Goal: Task Accomplishment & Management: Use online tool/utility

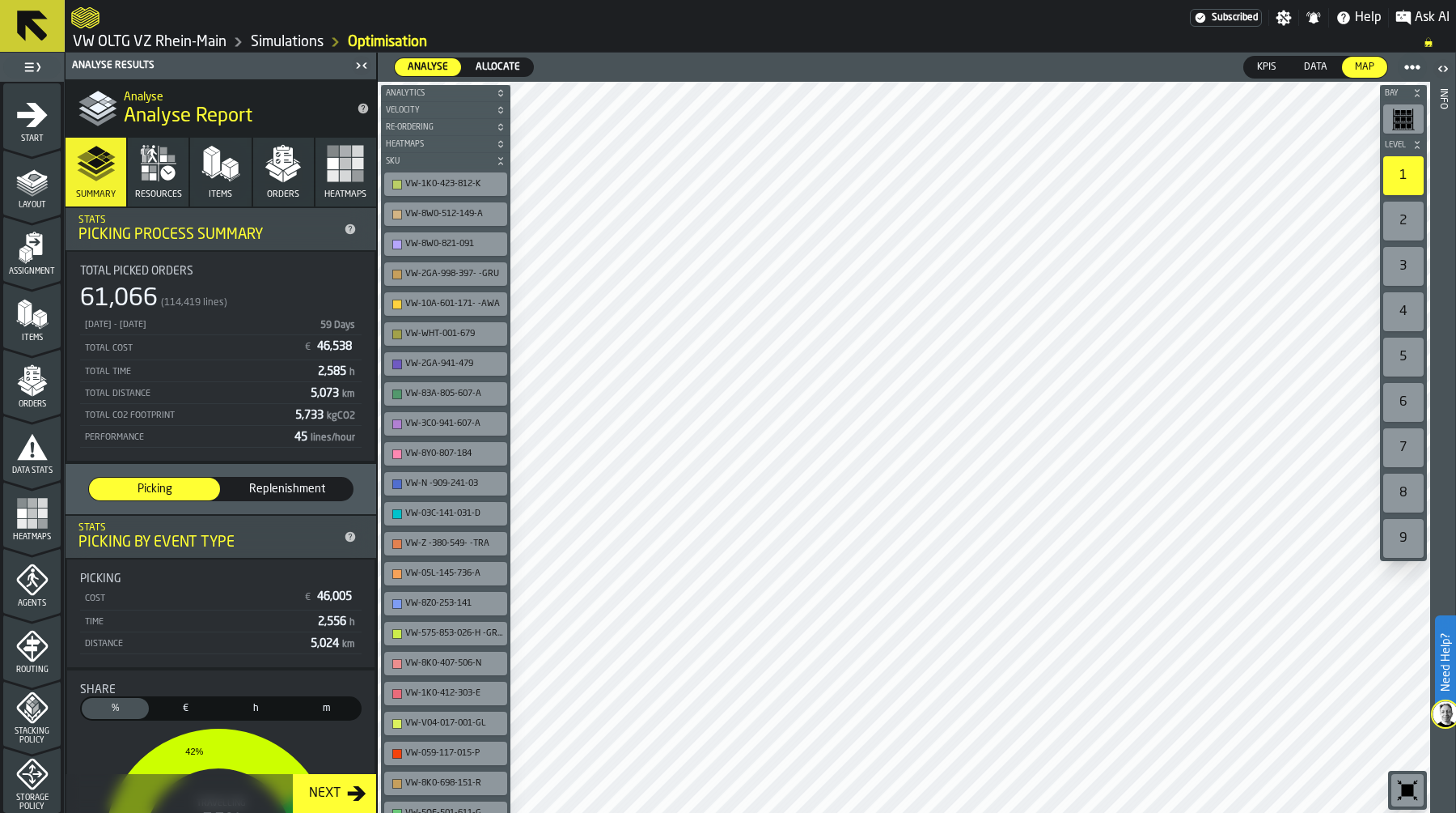
scroll to position [464, 0]
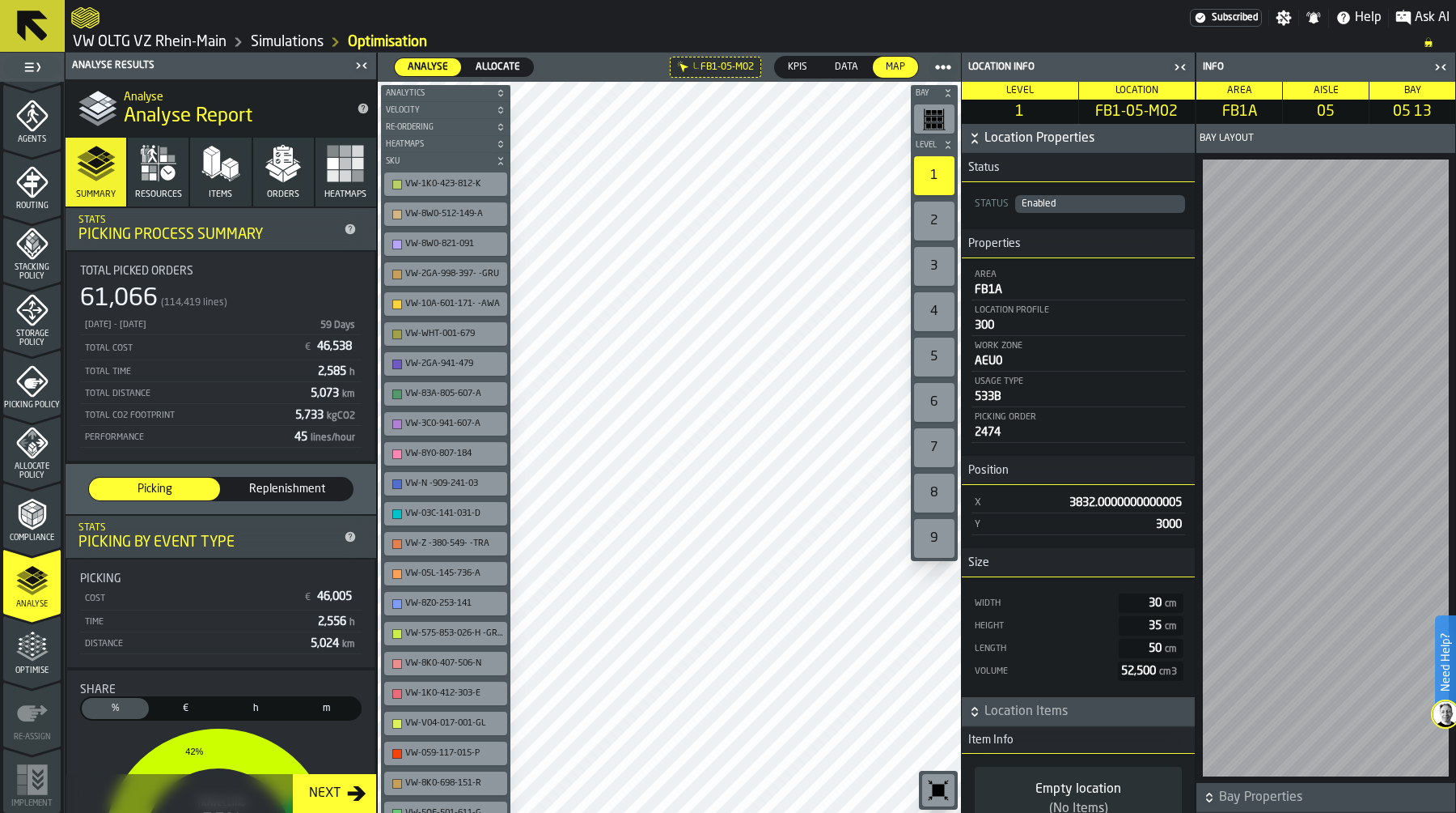
click at [1439, 64] on icon "button-toggle-Close me" at bounding box center [1440, 66] width 19 height 19
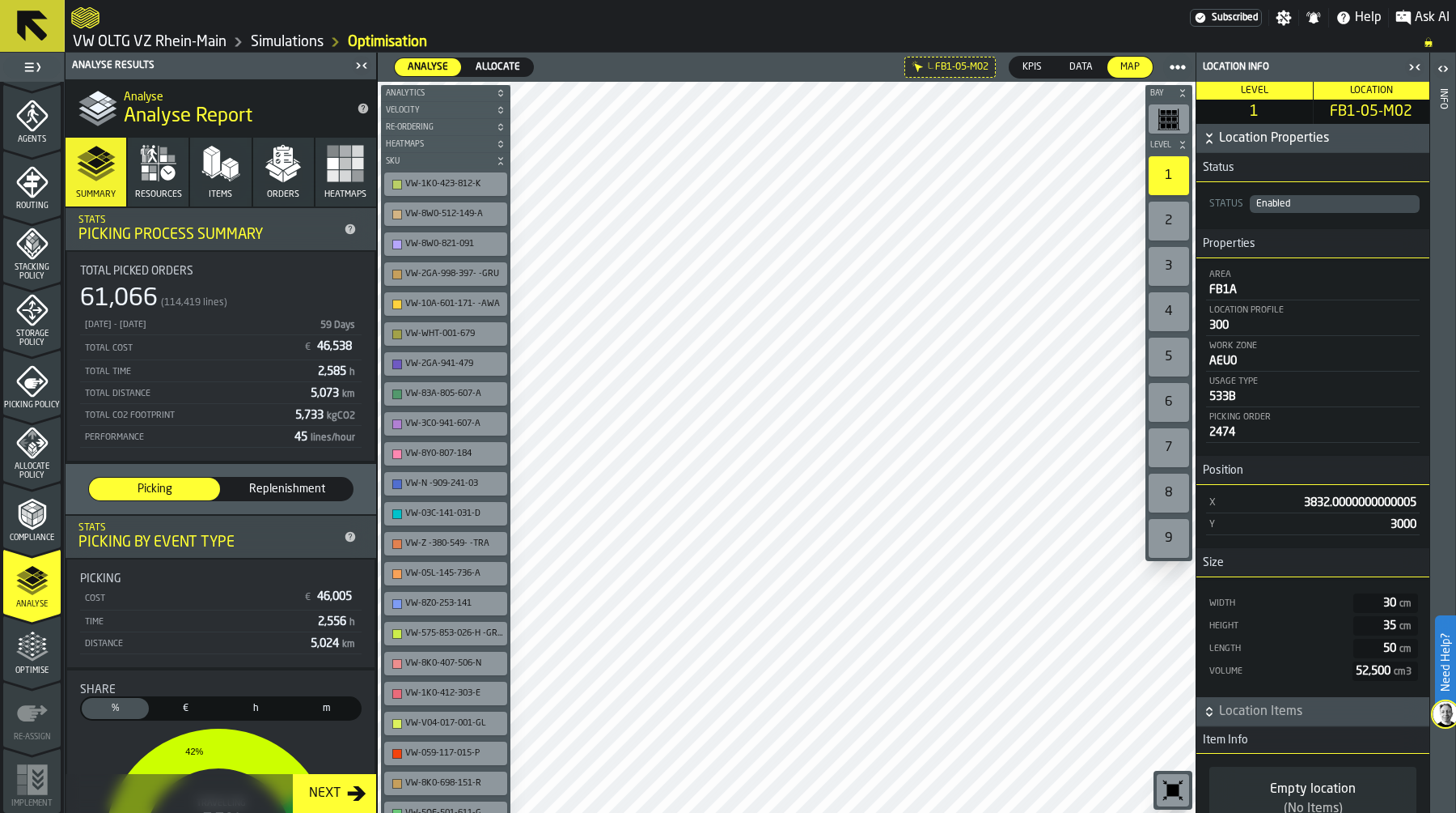
click at [1177, 792] on icon "button-toolbar-undefined" at bounding box center [1173, 790] width 12 height 12
click at [500, 64] on span "Allocate" at bounding box center [497, 67] width 57 height 15
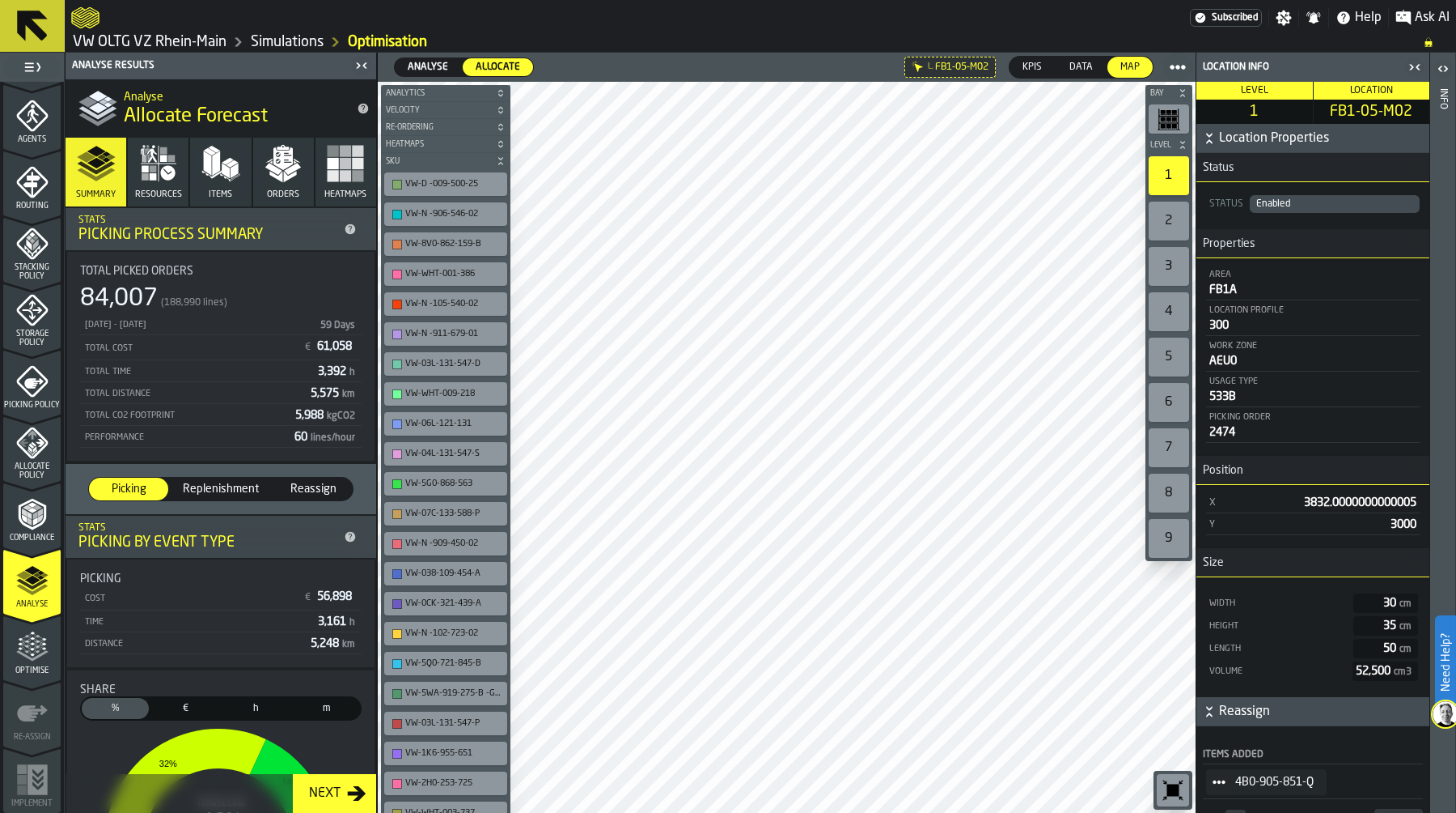
click at [38, 655] on icon "menu Optimise" at bounding box center [32, 655] width 32 height 10
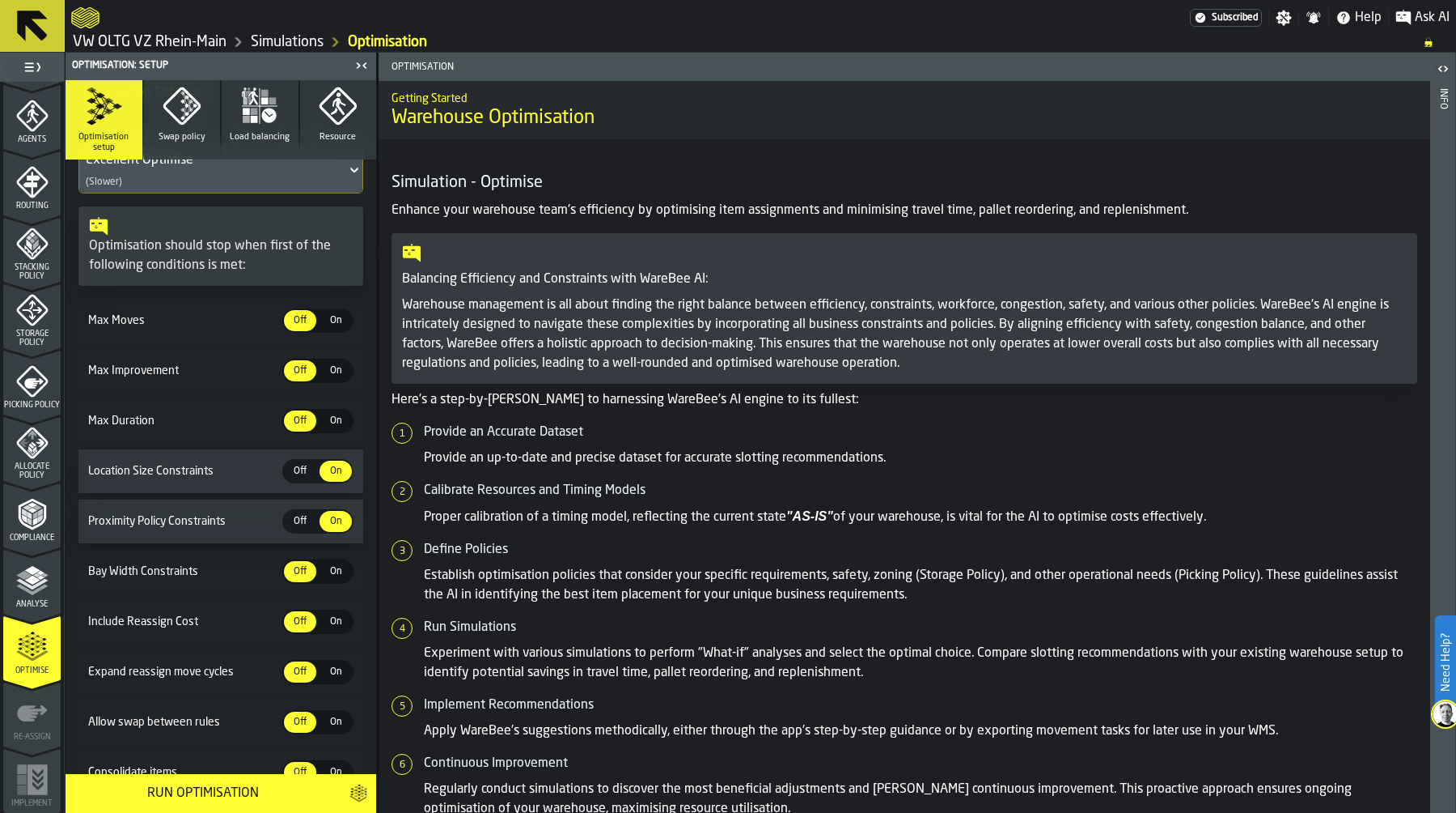
scroll to position [281, 0]
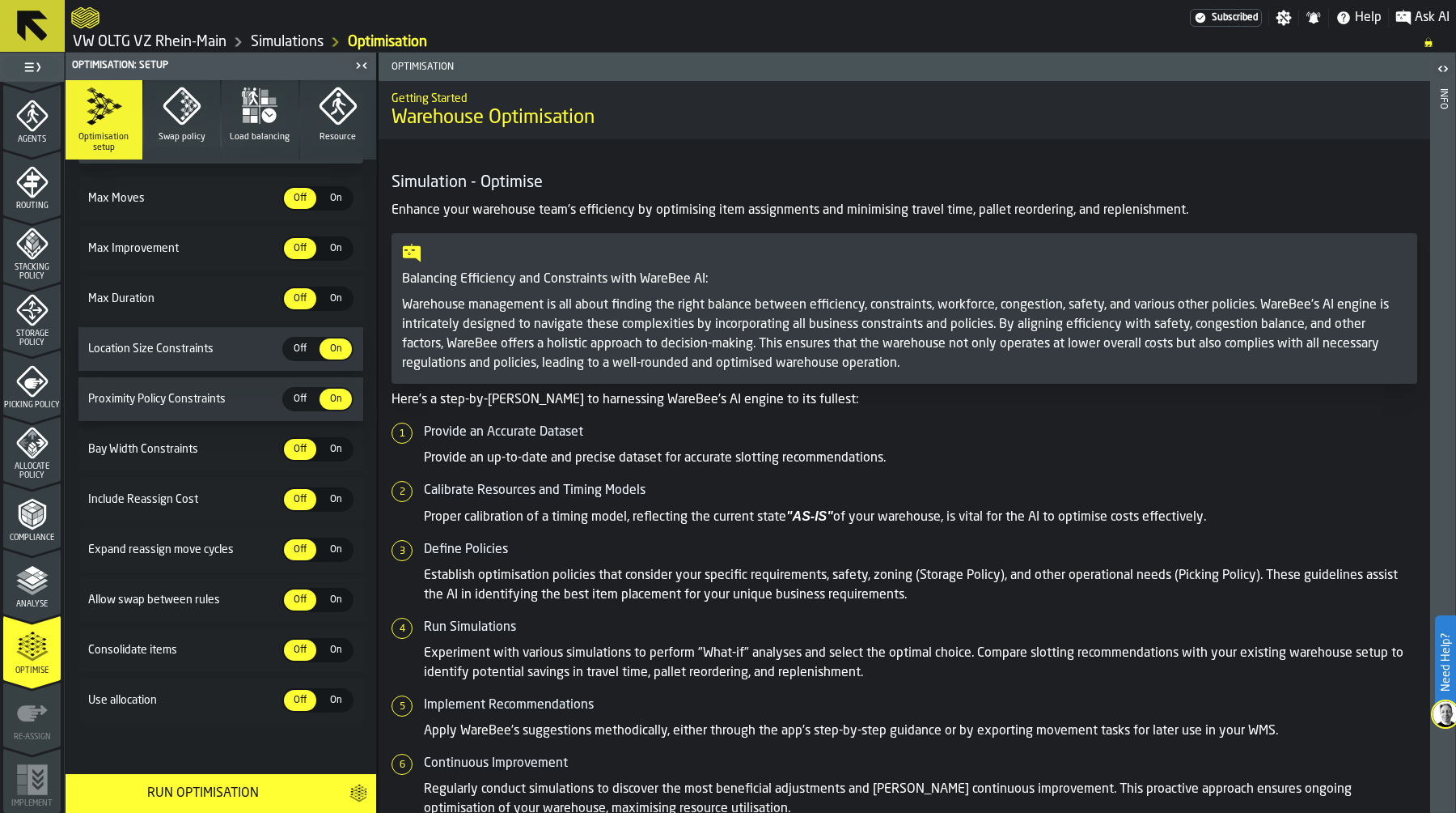
click at [338, 701] on span "On" at bounding box center [336, 700] width 26 height 15
click at [331, 442] on span "On" at bounding box center [336, 450] width 26 height 15
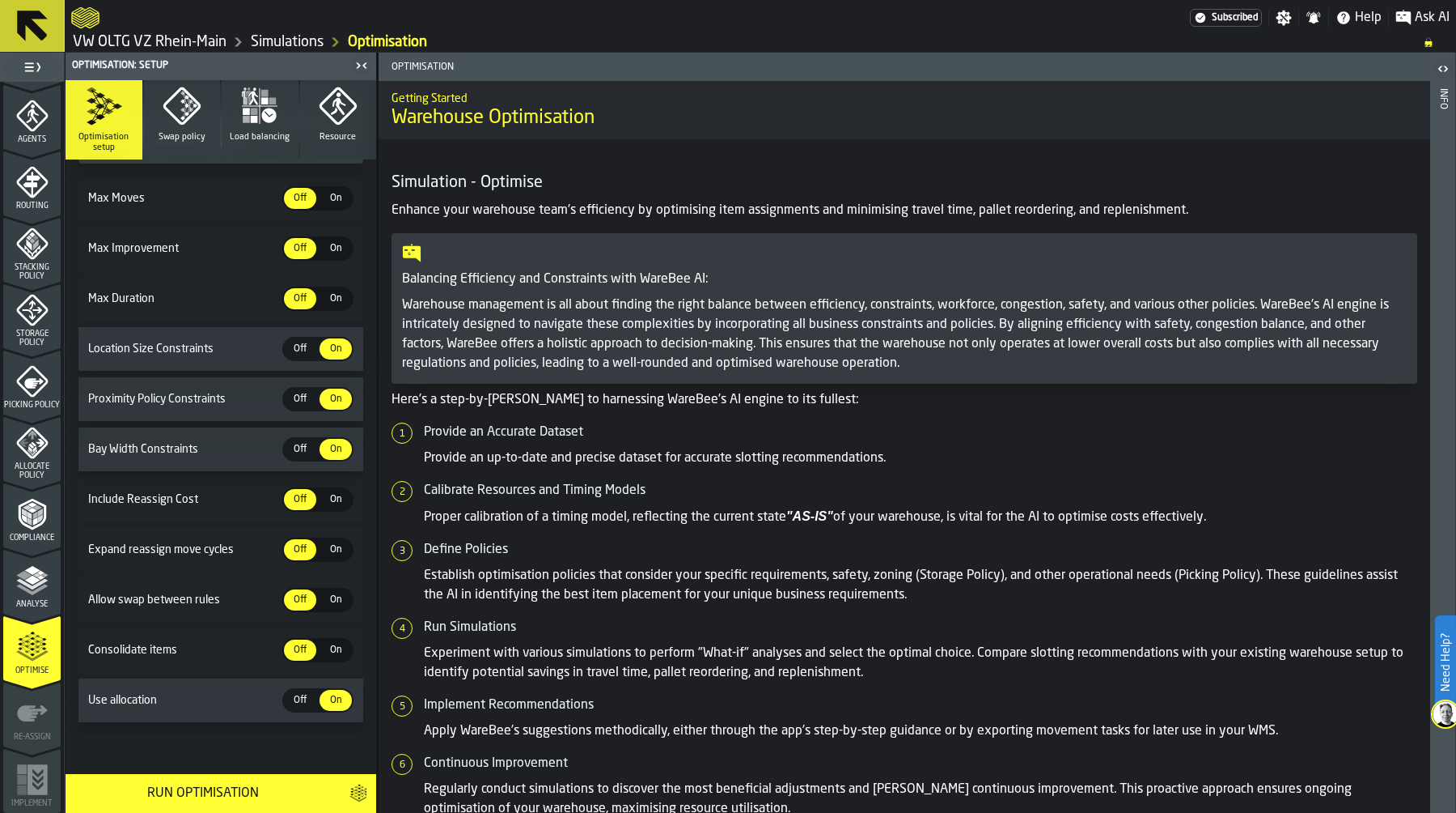
click at [296, 341] on span "Off" at bounding box center [300, 349] width 26 height 15
click at [301, 395] on span "Off" at bounding box center [300, 399] width 26 height 15
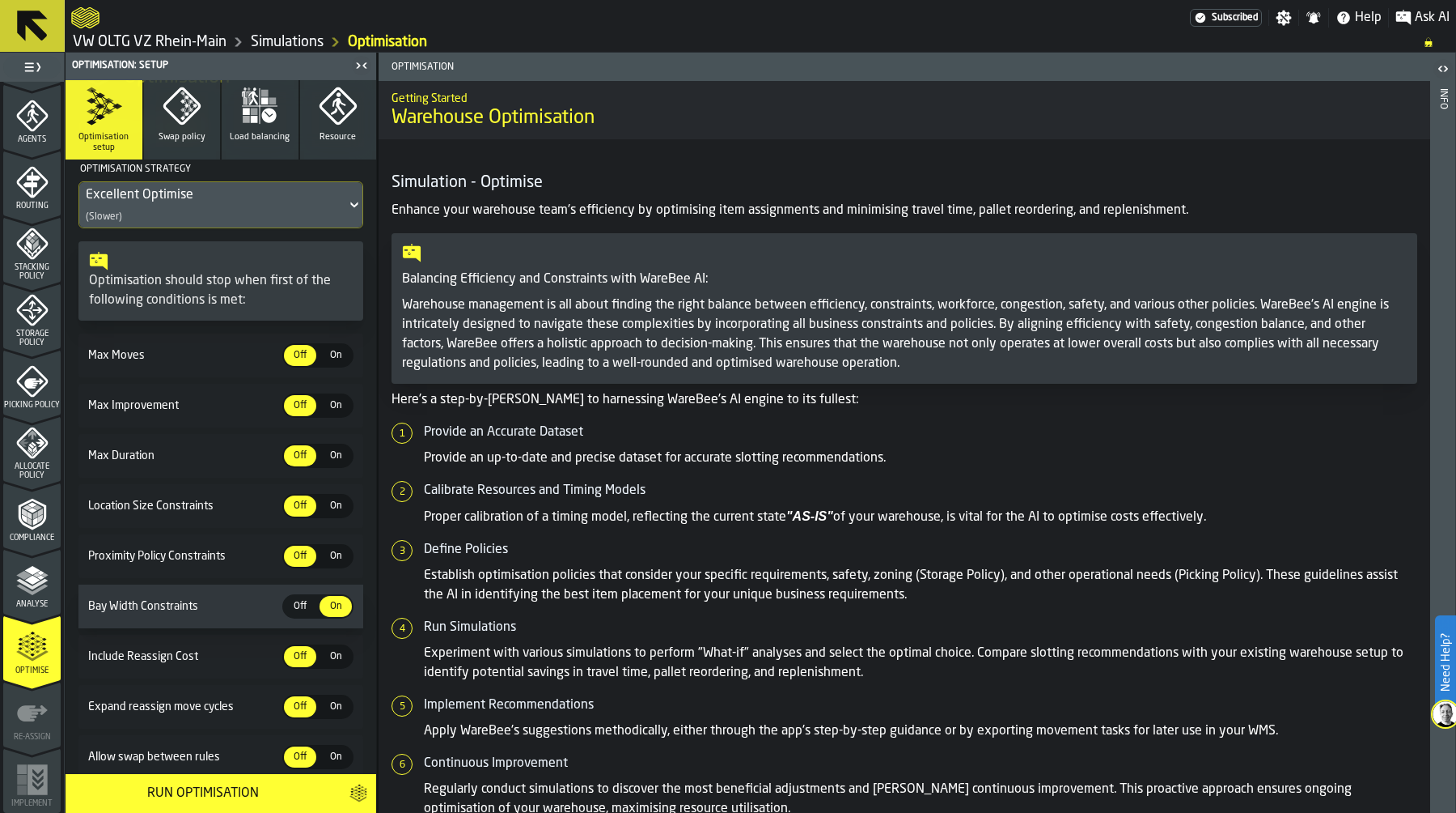
scroll to position [109, 0]
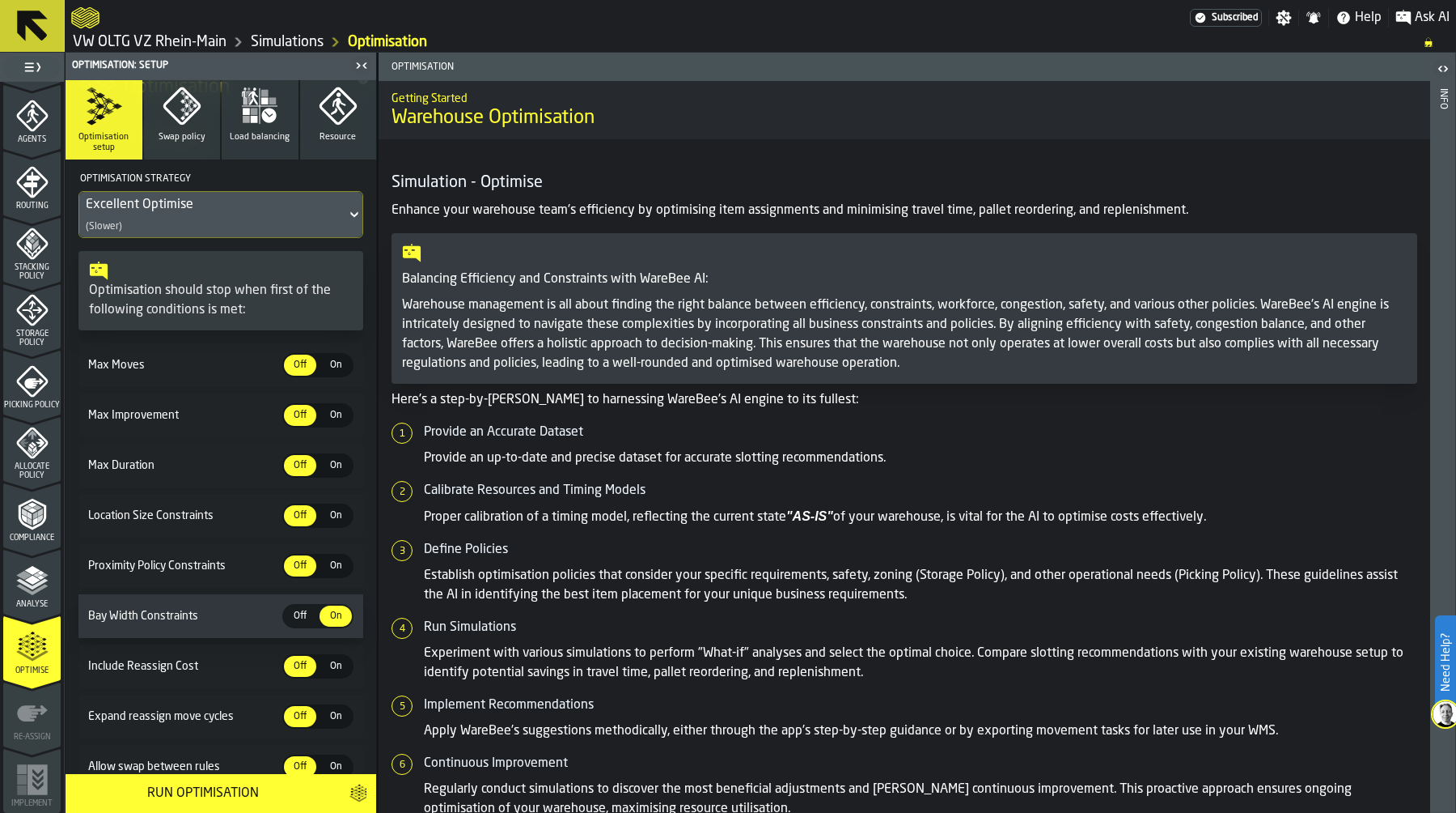
click at [186, 115] on icon "button" at bounding box center [182, 106] width 39 height 39
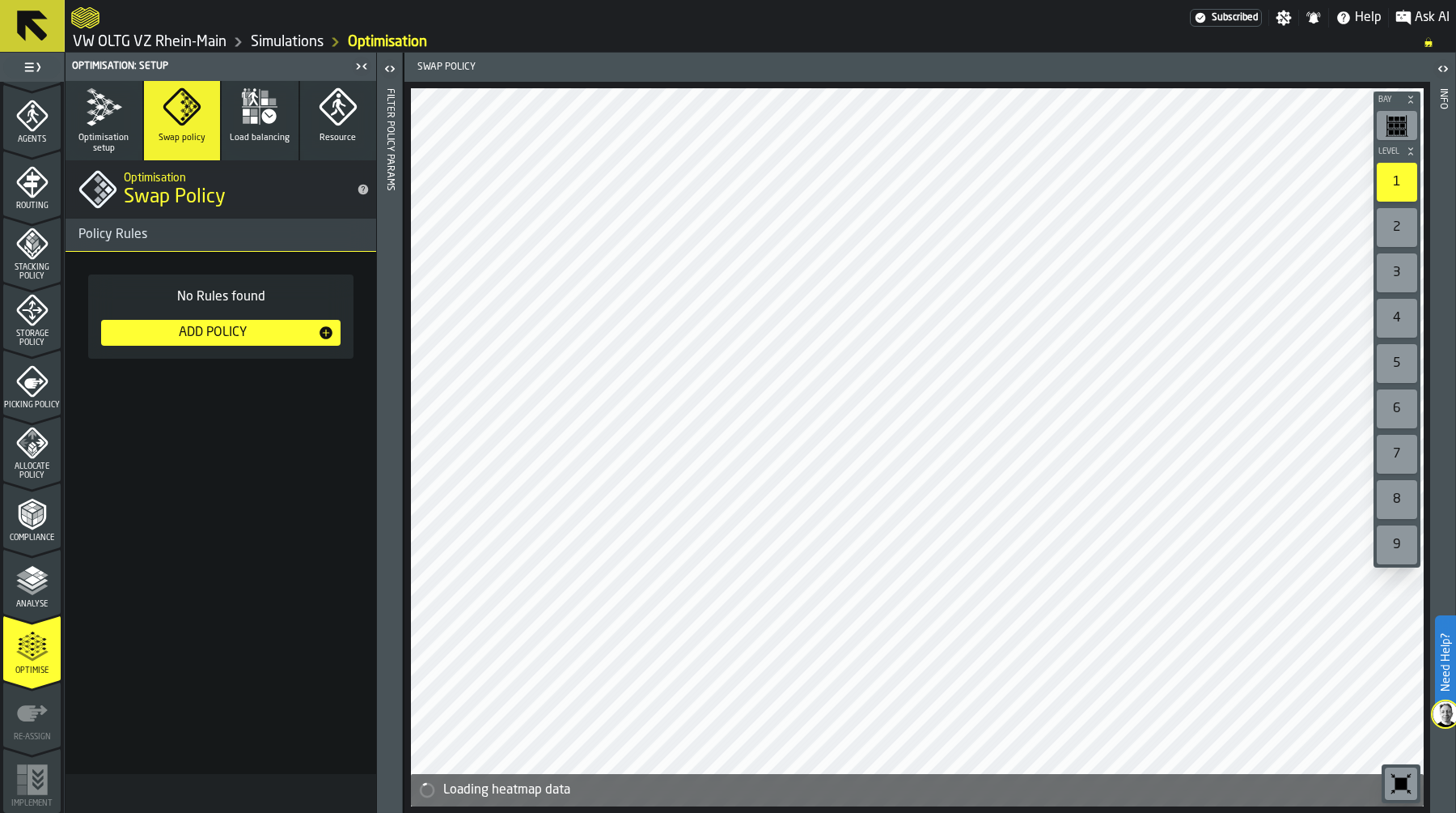
scroll to position [0, 0]
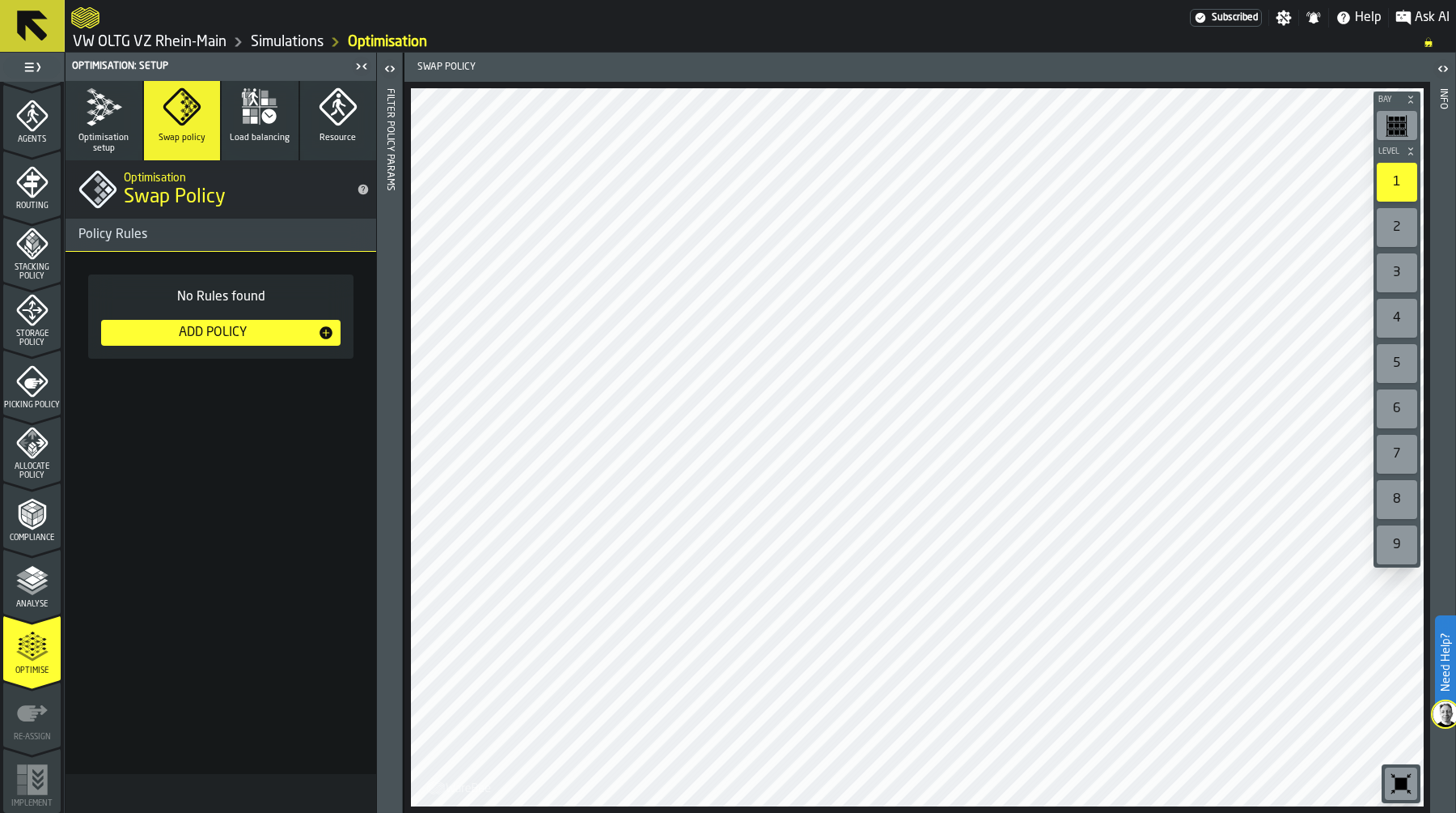
click at [262, 137] on span "Load balancing" at bounding box center [259, 137] width 60 height 10
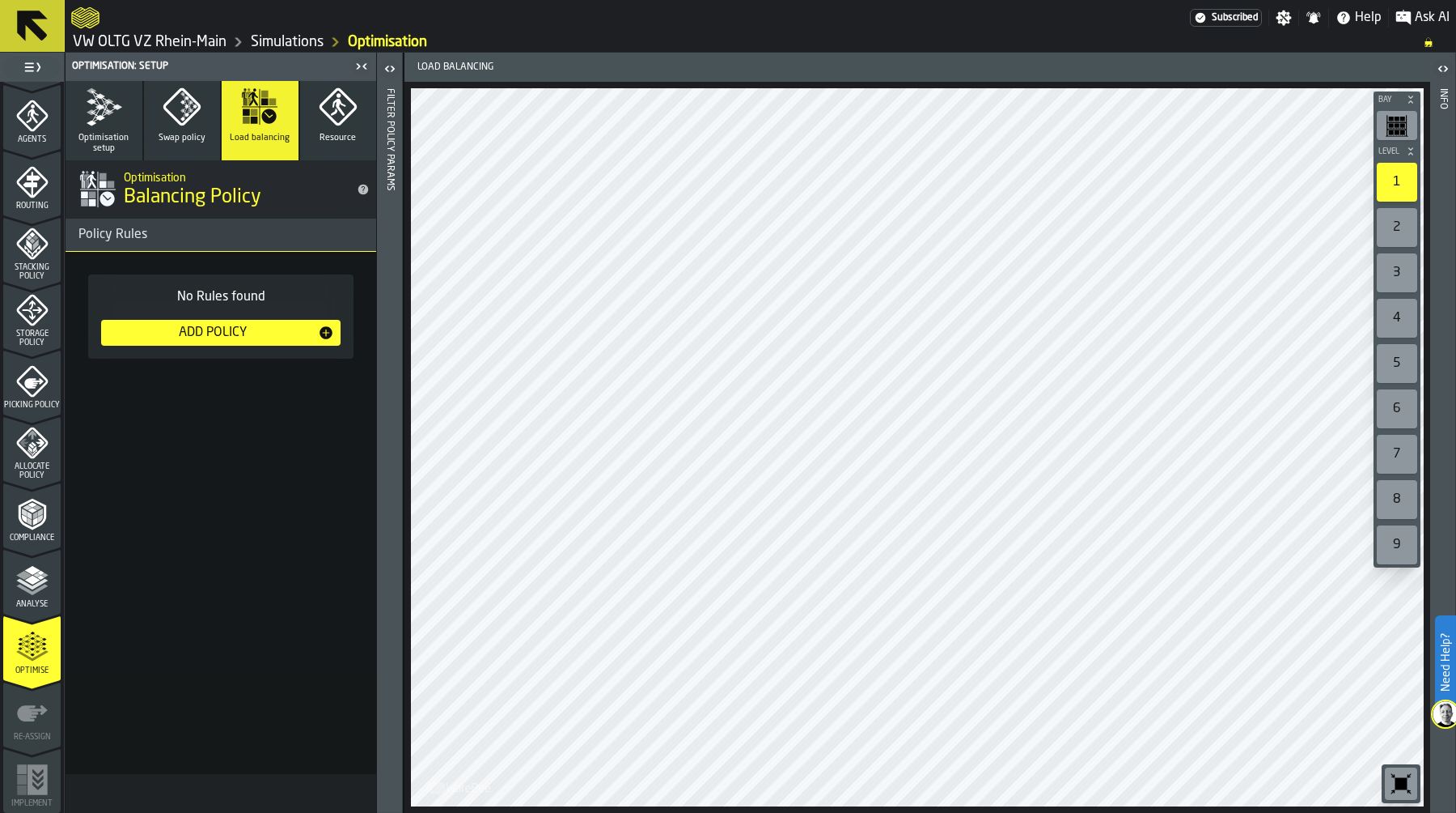
click at [282, 335] on div "Add Policy" at bounding box center [212, 332] width 210 height 19
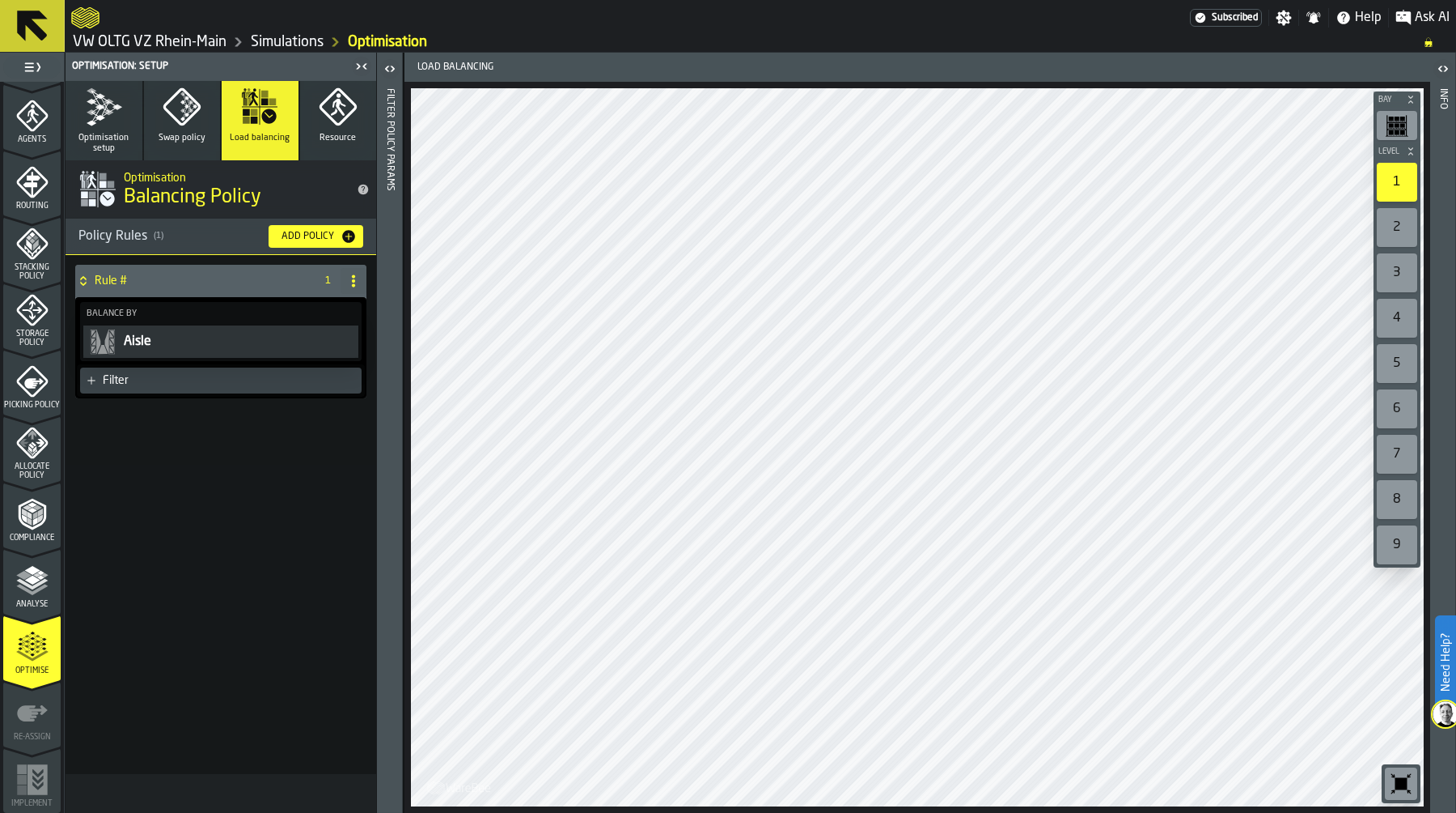
click at [216, 380] on div "Filter" at bounding box center [229, 381] width 253 height 13
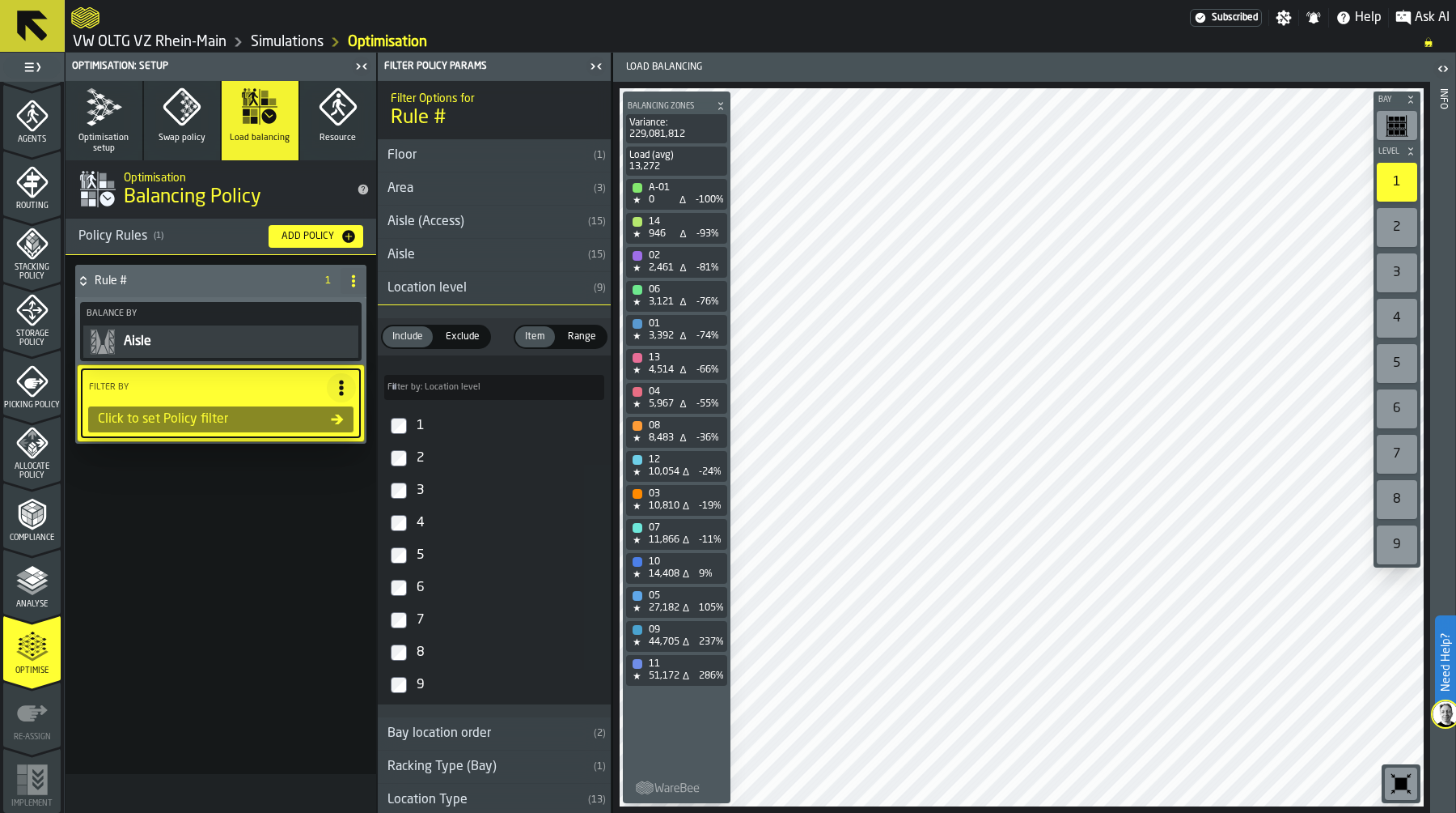
click at [529, 286] on div "Location level" at bounding box center [483, 288] width 210 height 19
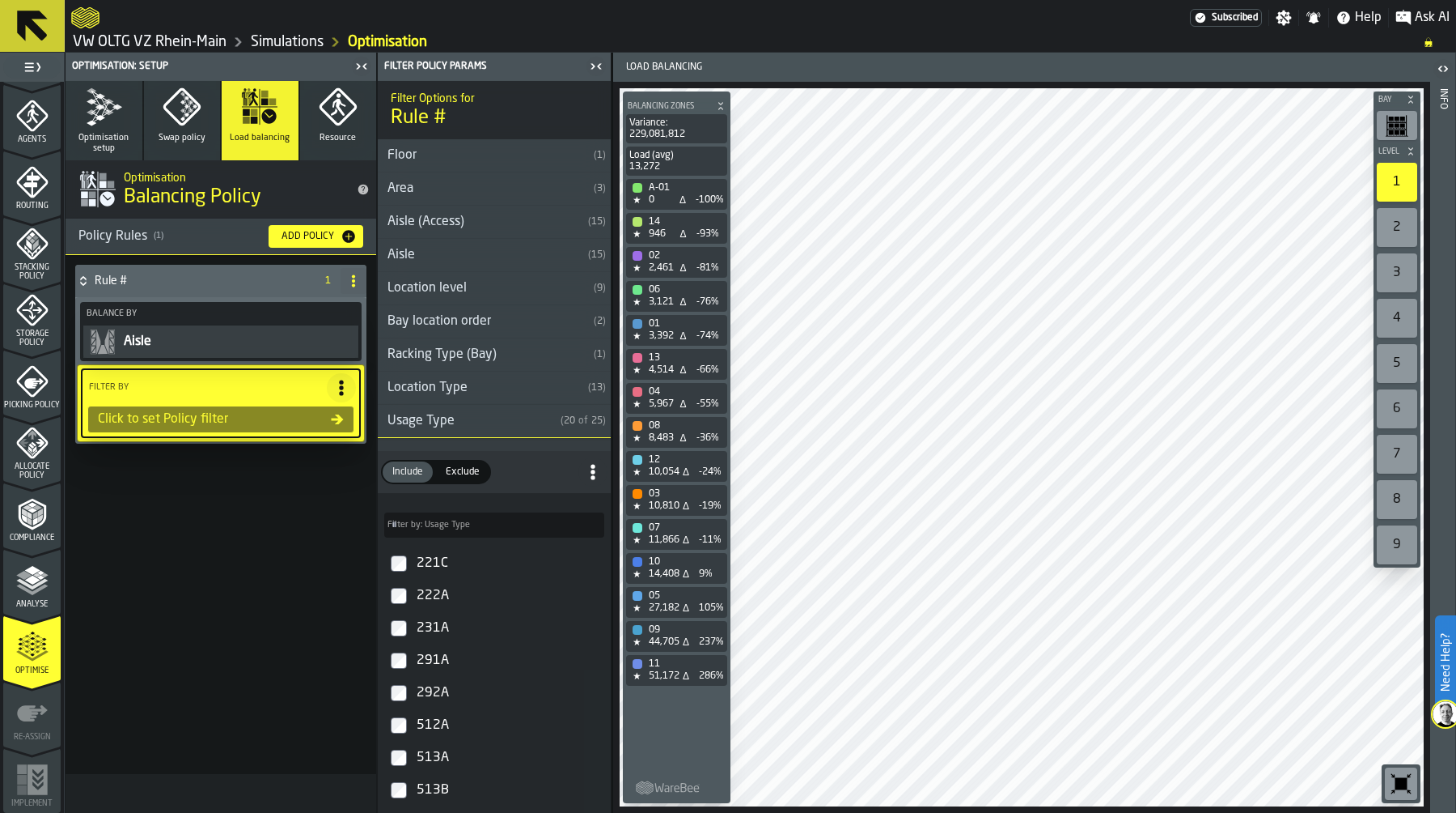
click at [512, 414] on div "Usage Type" at bounding box center [466, 420] width 176 height 19
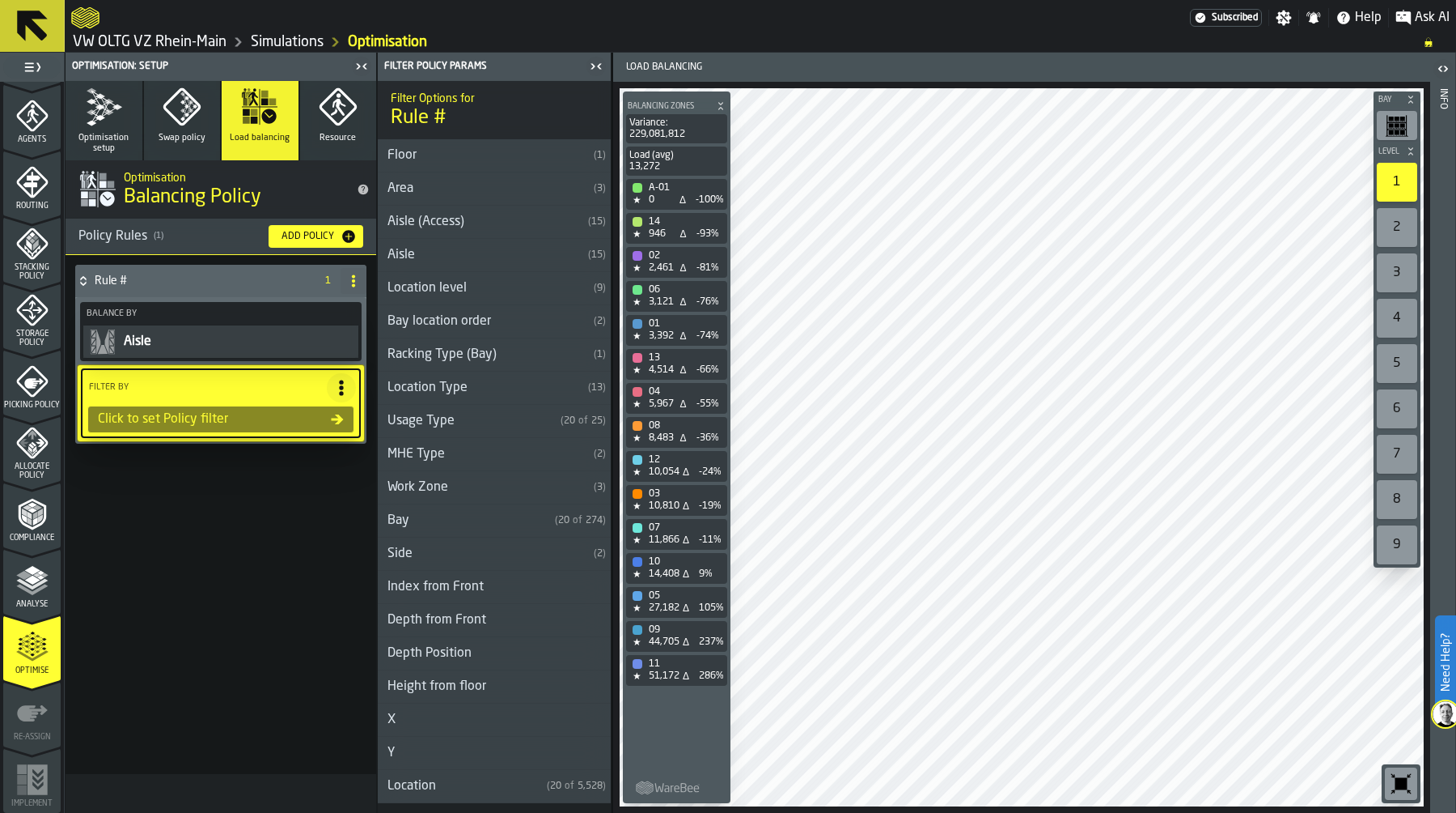
click at [486, 258] on div "Aisle" at bounding box center [480, 255] width 204 height 19
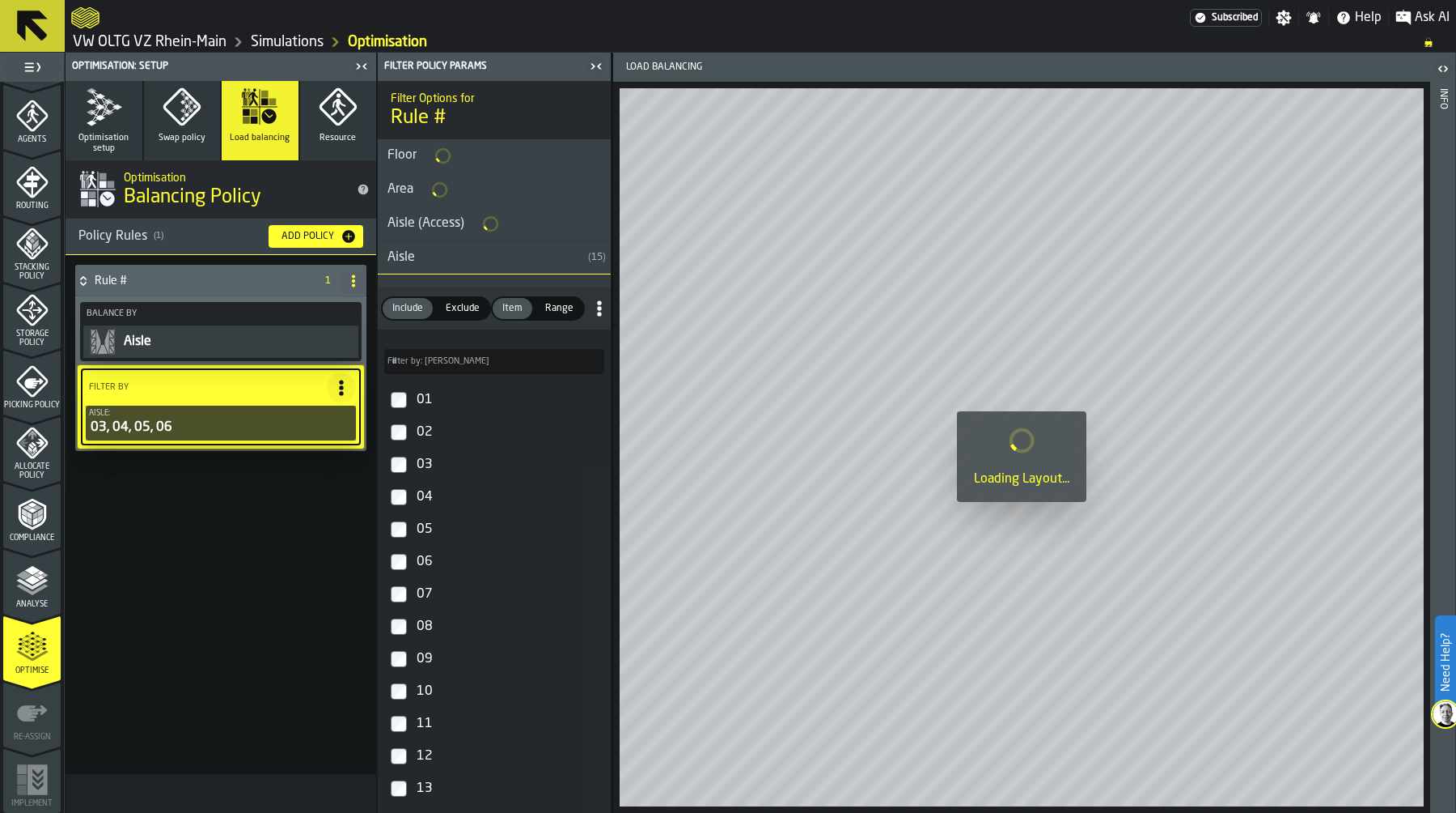
click at [396, 601] on label "07" at bounding box center [495, 593] width 226 height 32
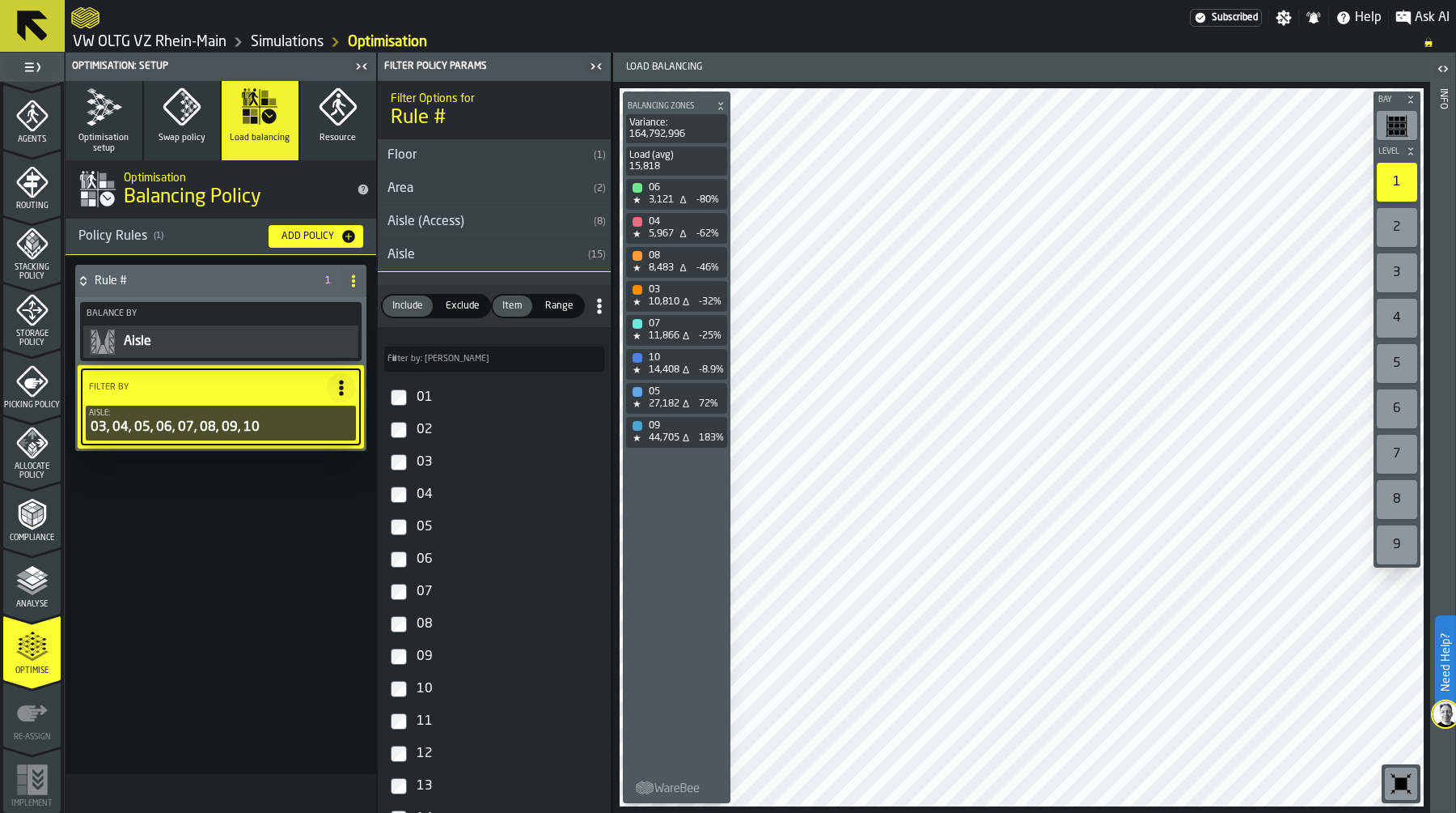
click at [110, 132] on button "Optimisation setup" at bounding box center [104, 120] width 77 height 79
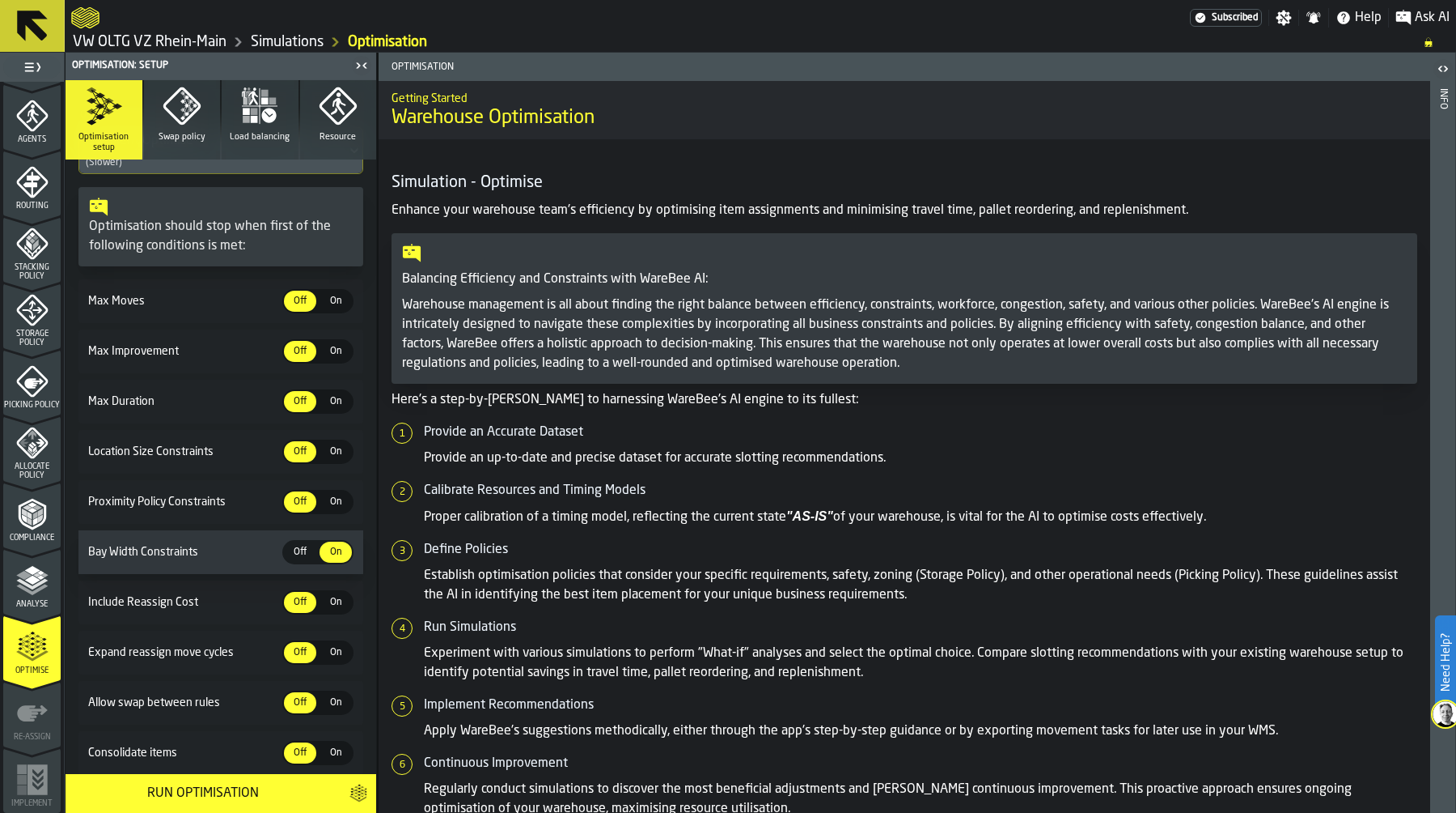
scroll to position [212, 0]
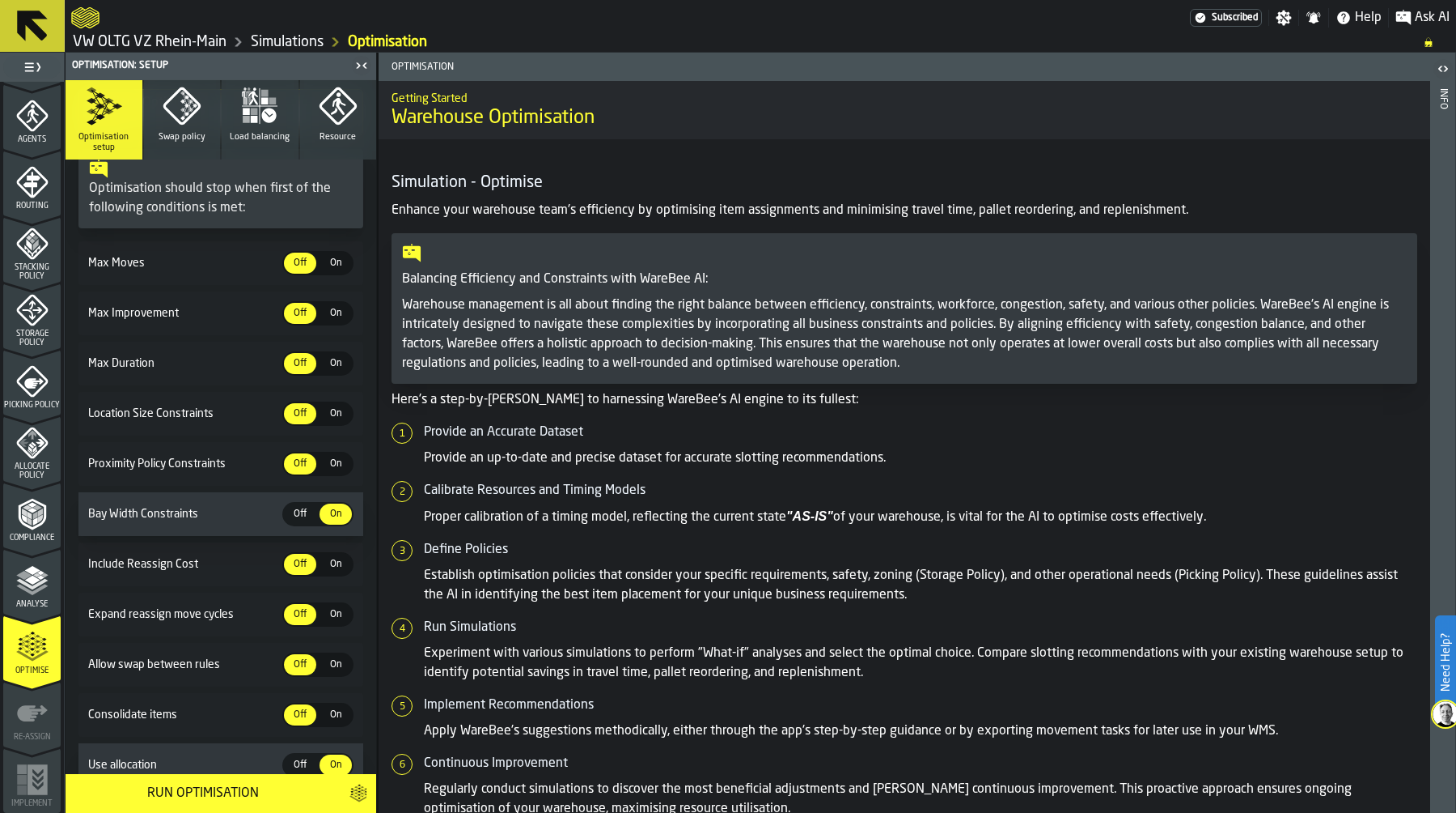
click at [228, 786] on div "Run Optimisation" at bounding box center [202, 793] width 255 height 19
